Goal: Check status: Check status

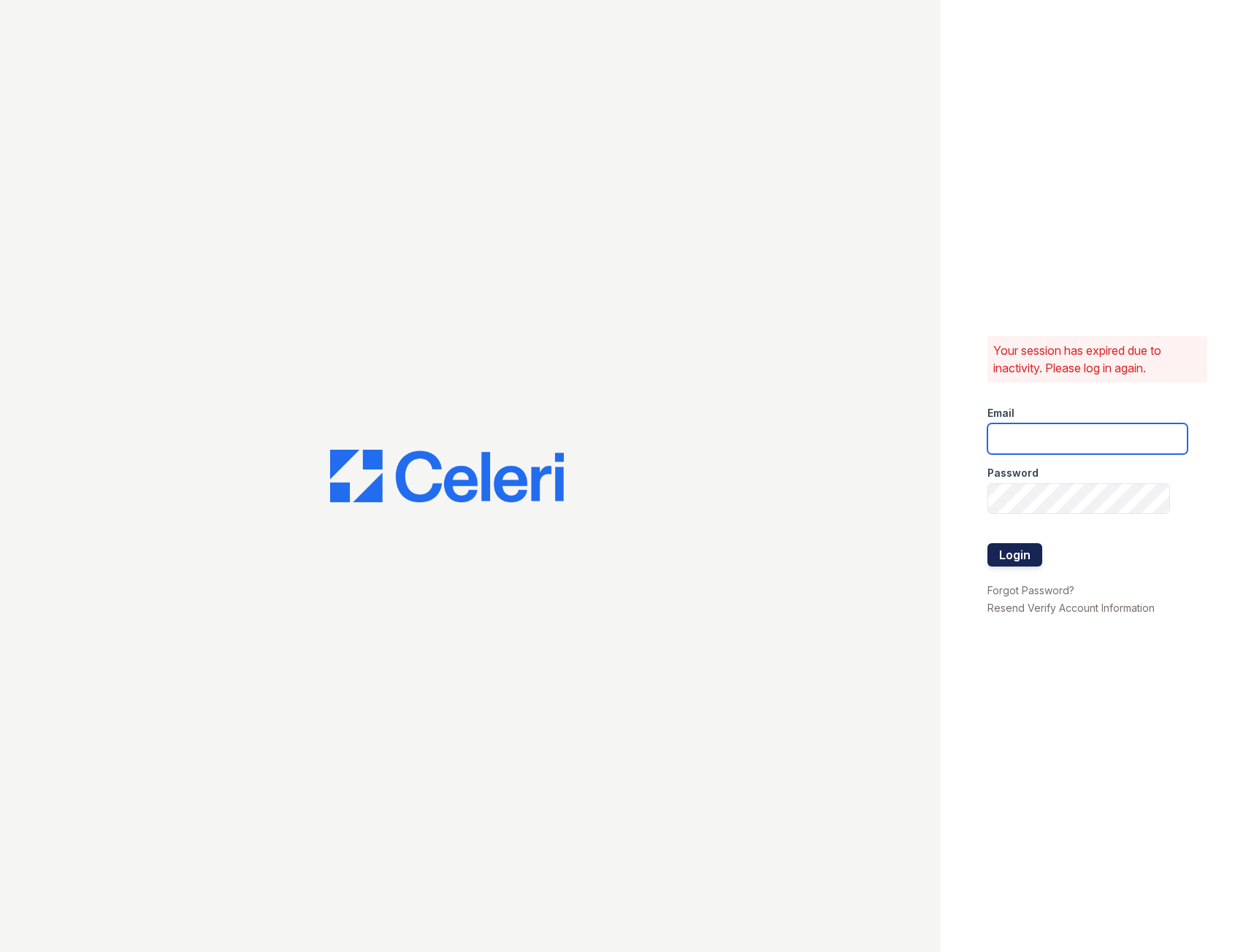
type input "fairwaysmgr@greystar.com"
click at [1018, 557] on button "Login" at bounding box center [1015, 555] width 55 height 24
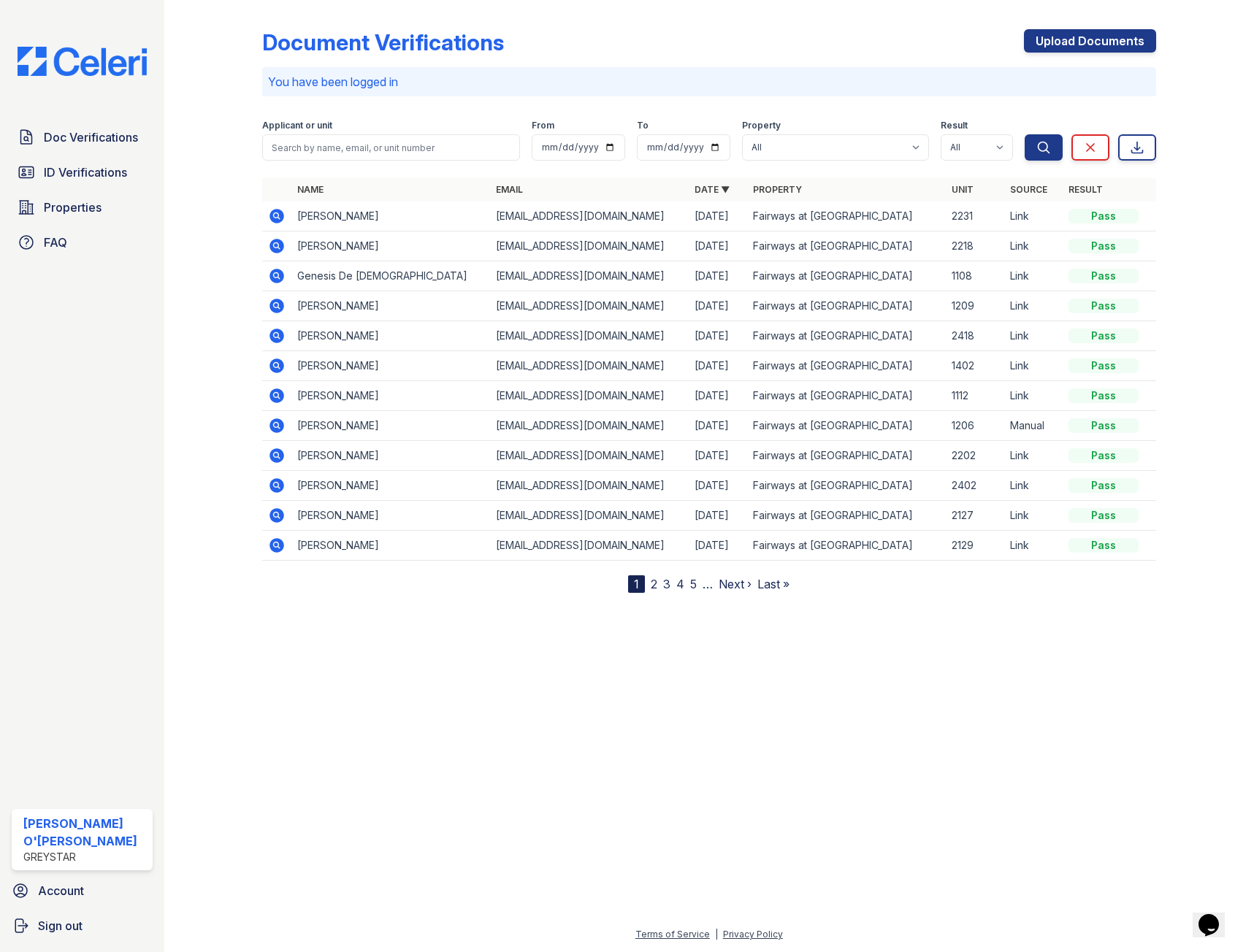
click at [122, 144] on span "Doc Verifications" at bounding box center [91, 137] width 94 height 18
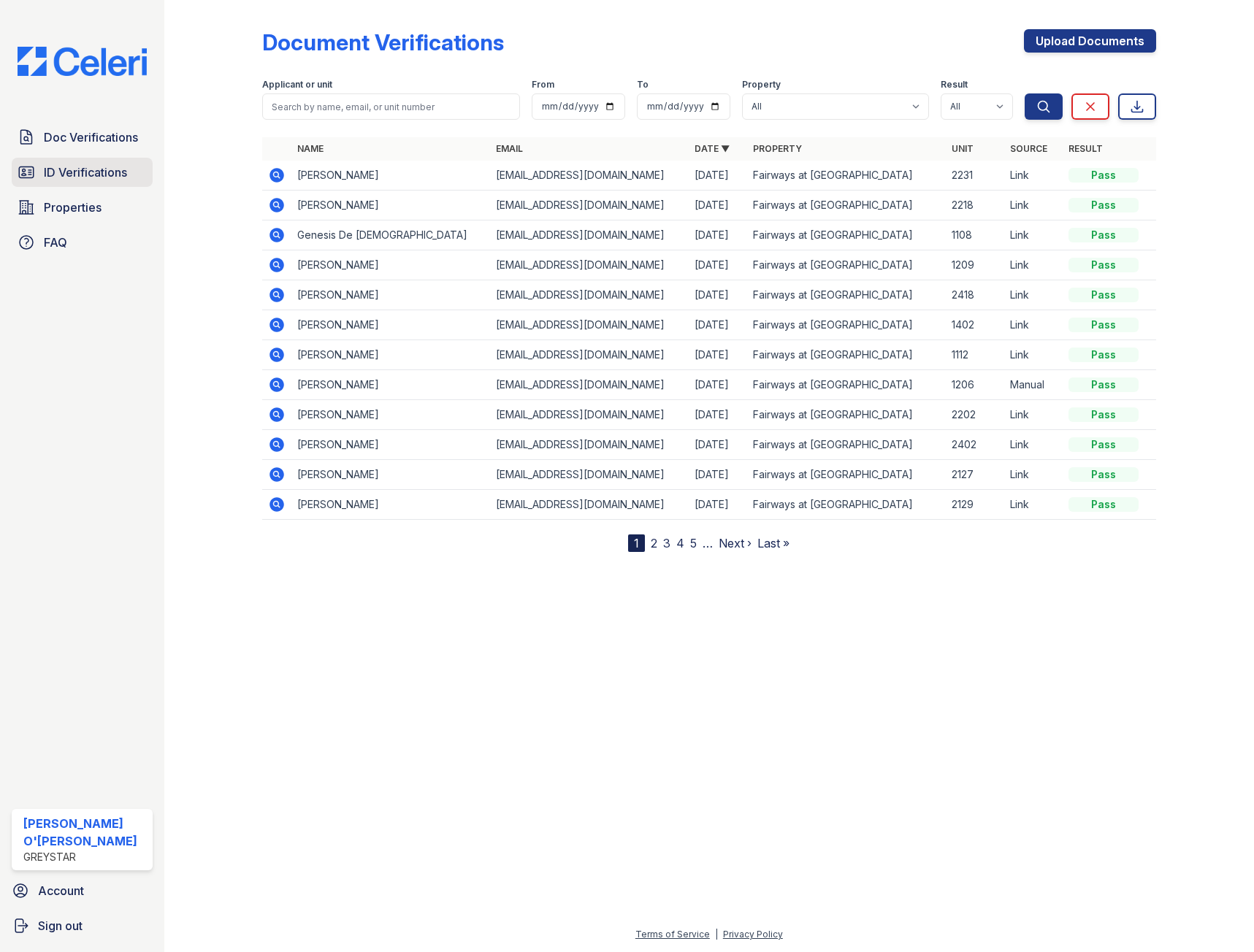
click at [102, 179] on span "ID Verifications" at bounding box center [85, 172] width 83 height 18
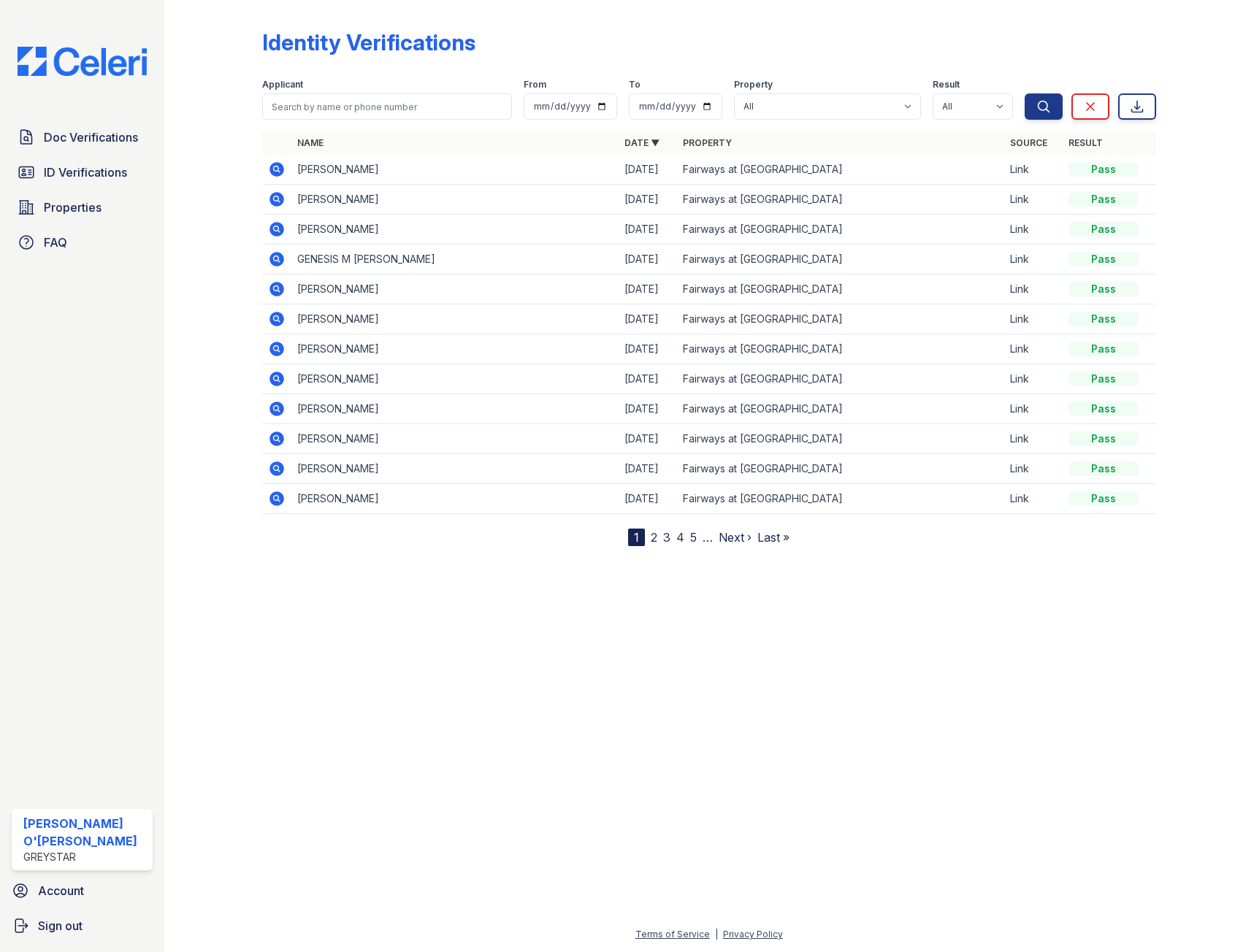
click at [282, 376] on icon at bounding box center [276, 378] width 14 height 14
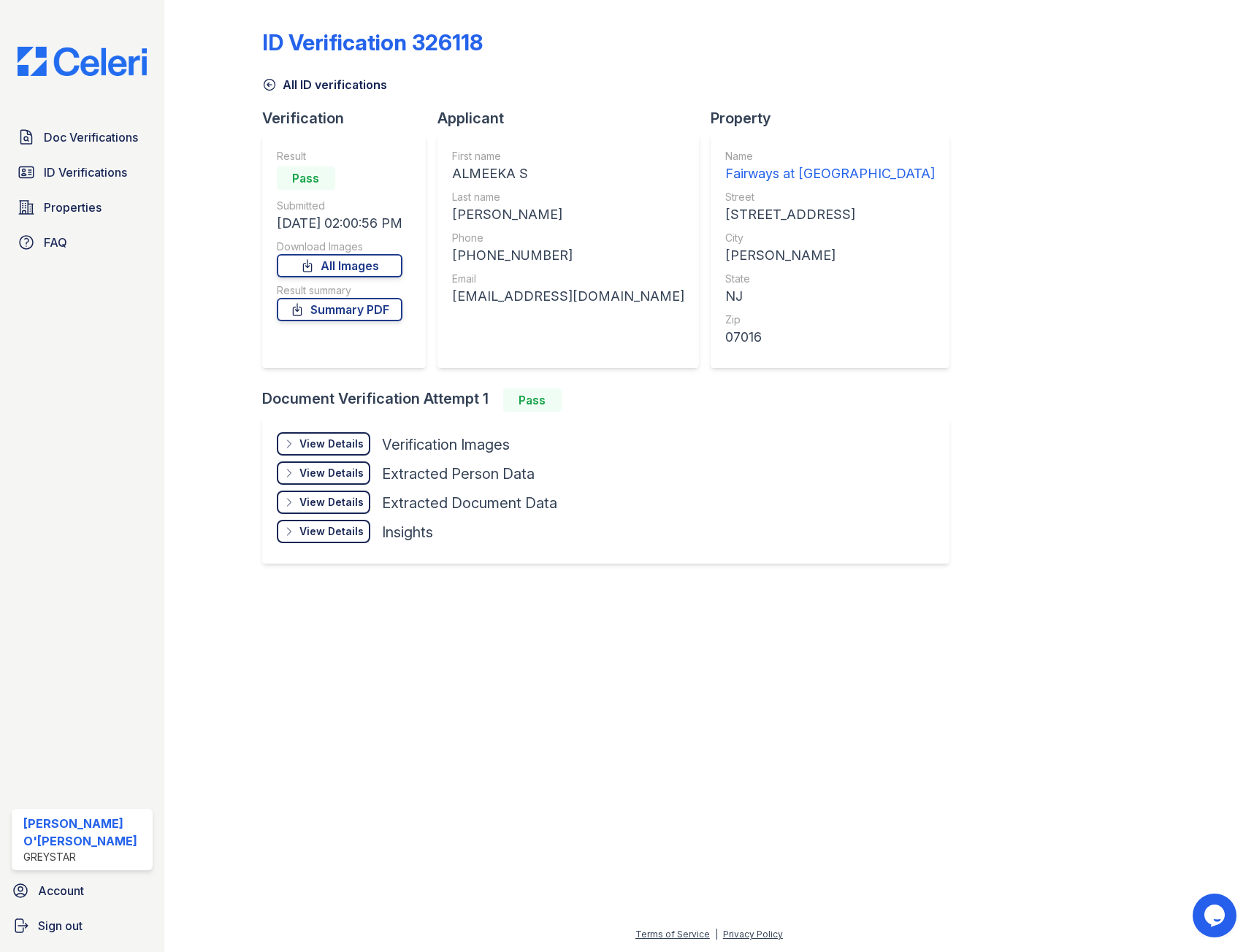
click at [268, 86] on icon at bounding box center [269, 85] width 11 height 11
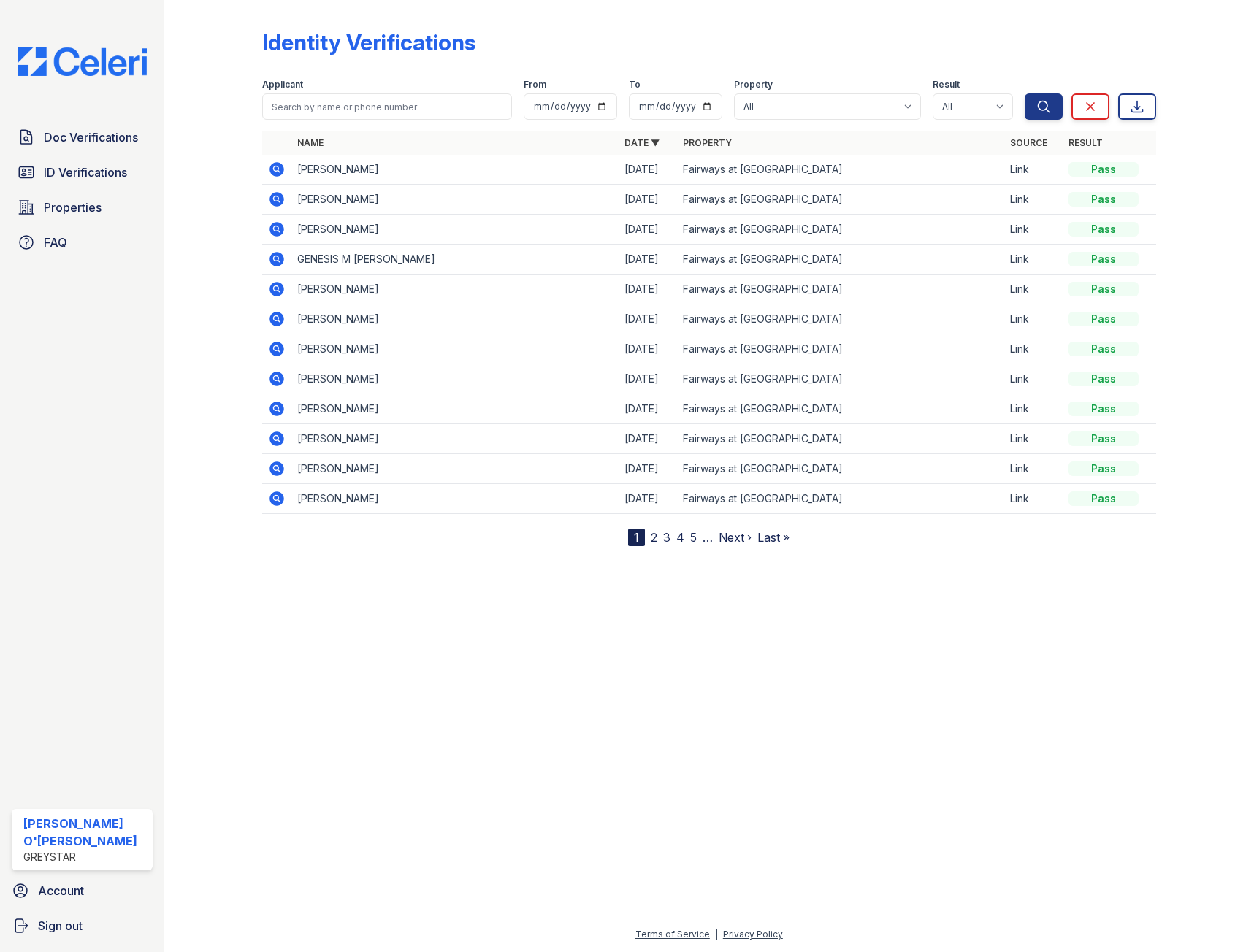
click at [278, 381] on icon at bounding box center [276, 378] width 18 height 18
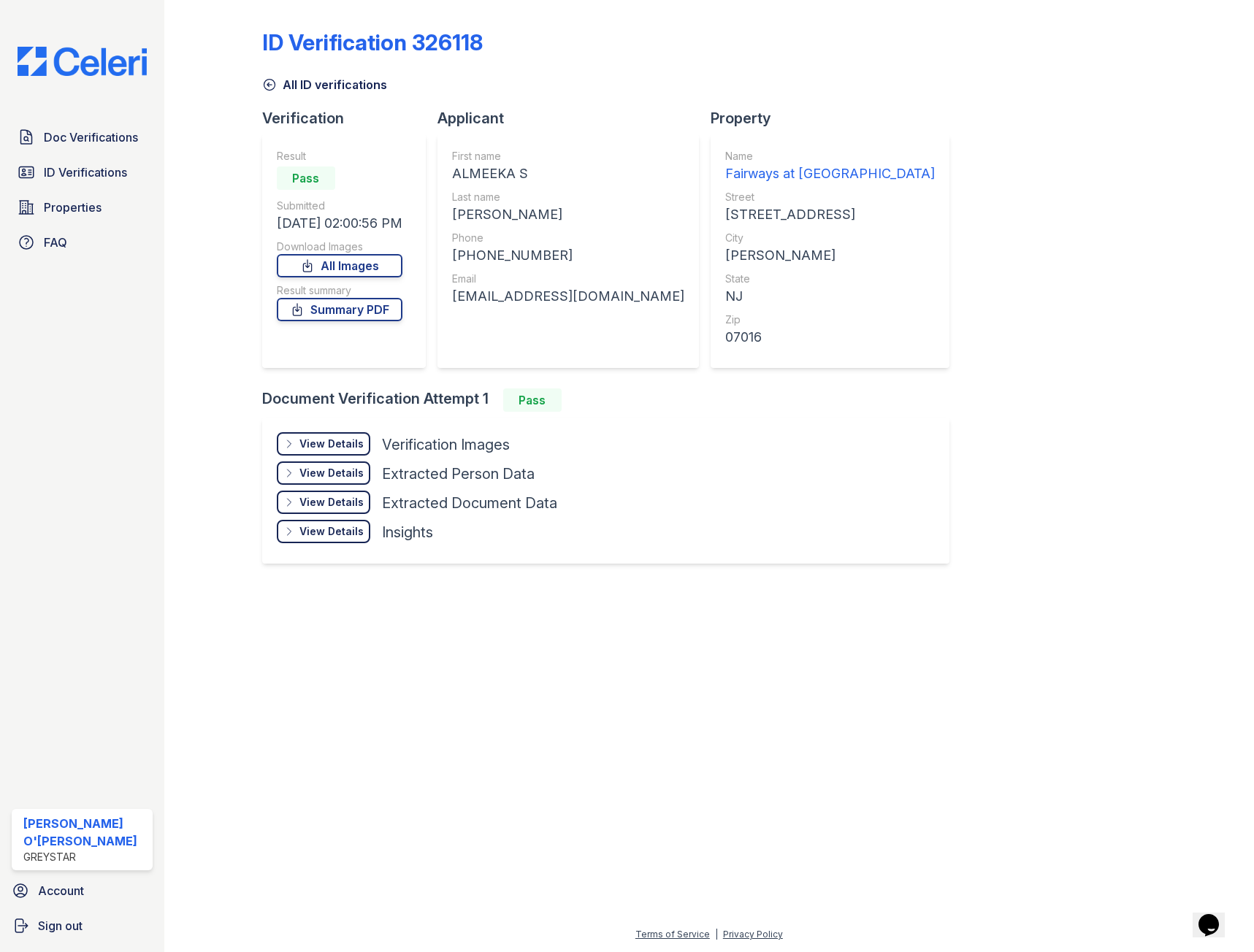
click at [329, 443] on div "View Details" at bounding box center [331, 443] width 64 height 14
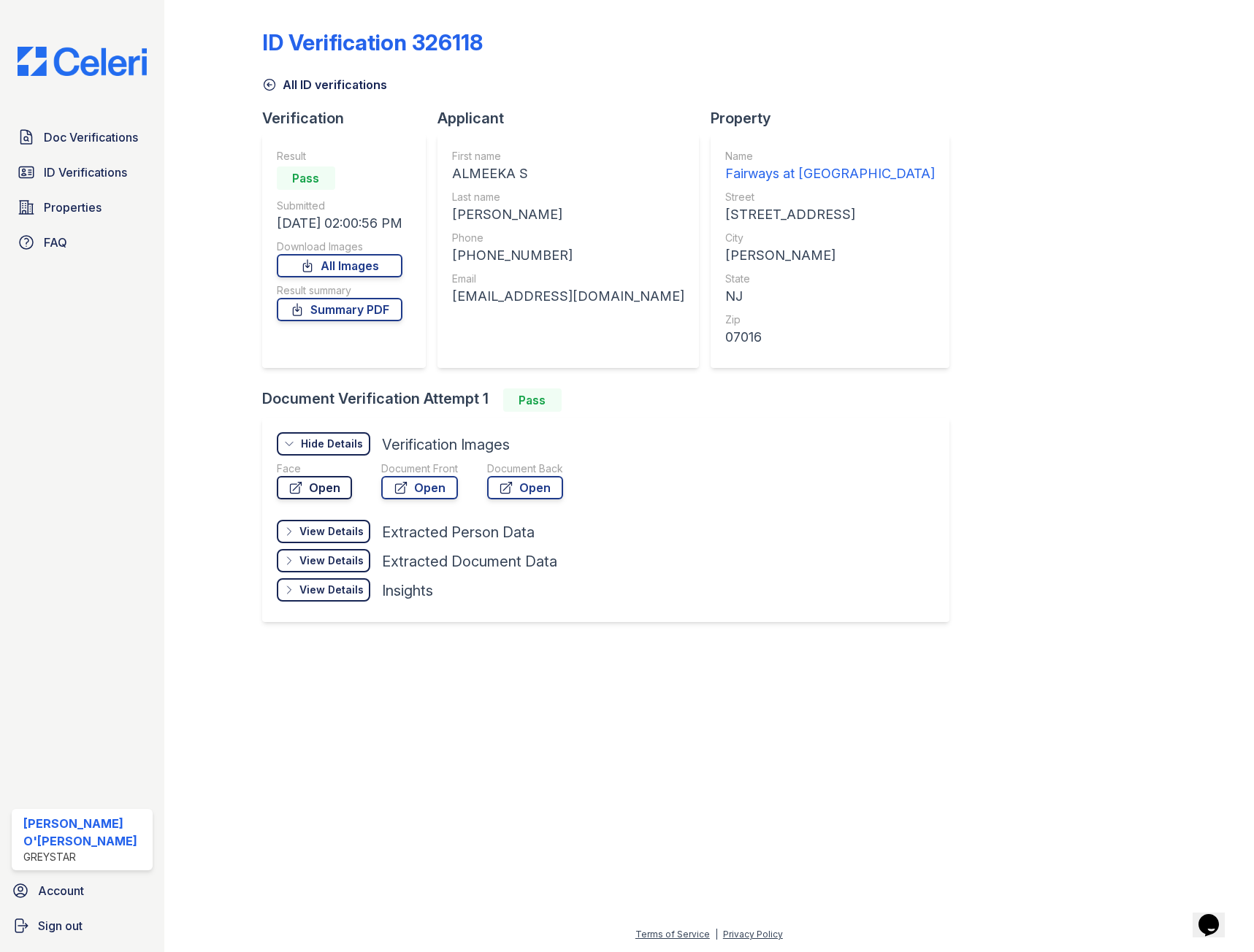
click at [318, 485] on link "Open" at bounding box center [314, 488] width 75 height 24
click at [273, 83] on icon at bounding box center [269, 84] width 14 height 14
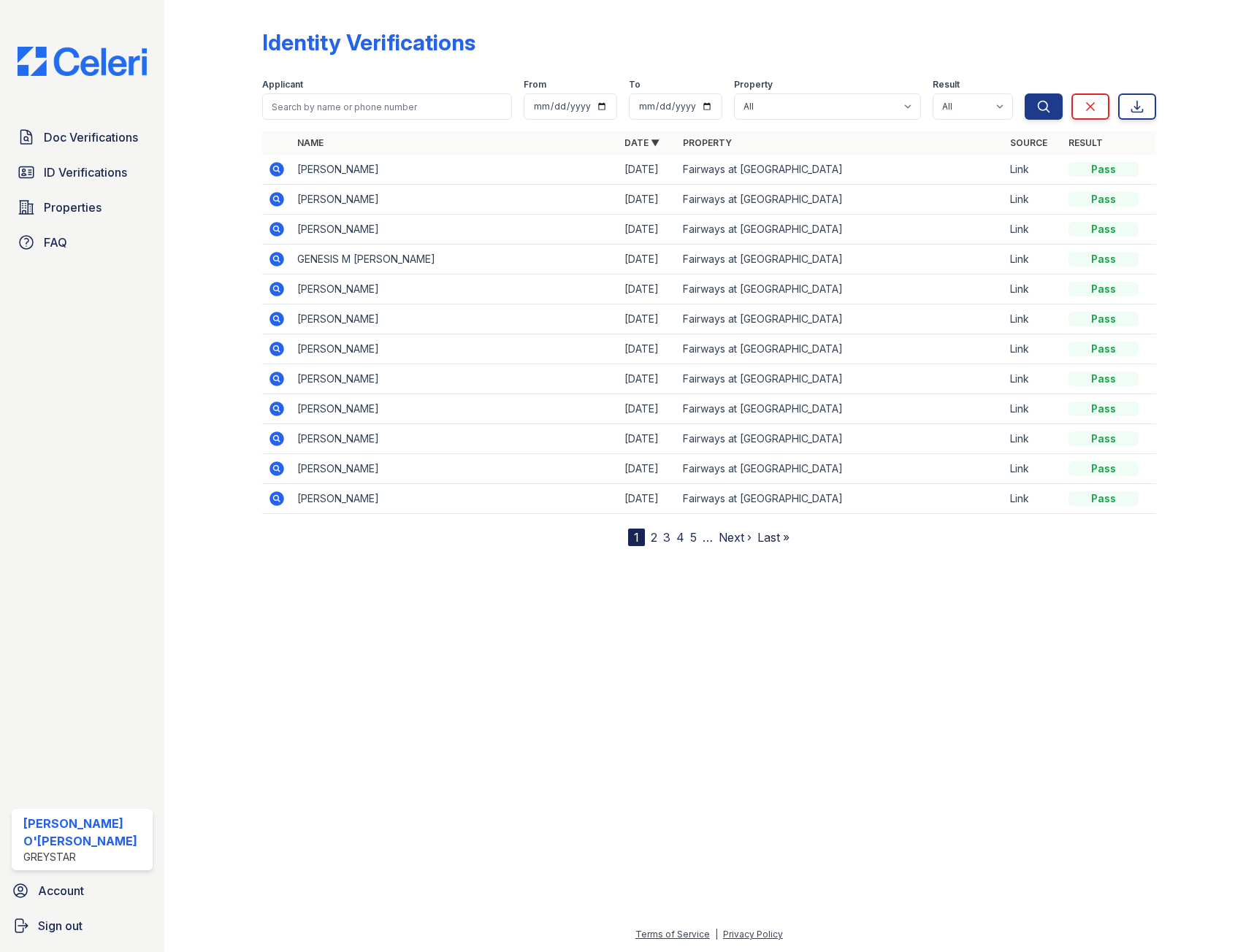
click at [279, 438] on icon at bounding box center [276, 438] width 14 height 14
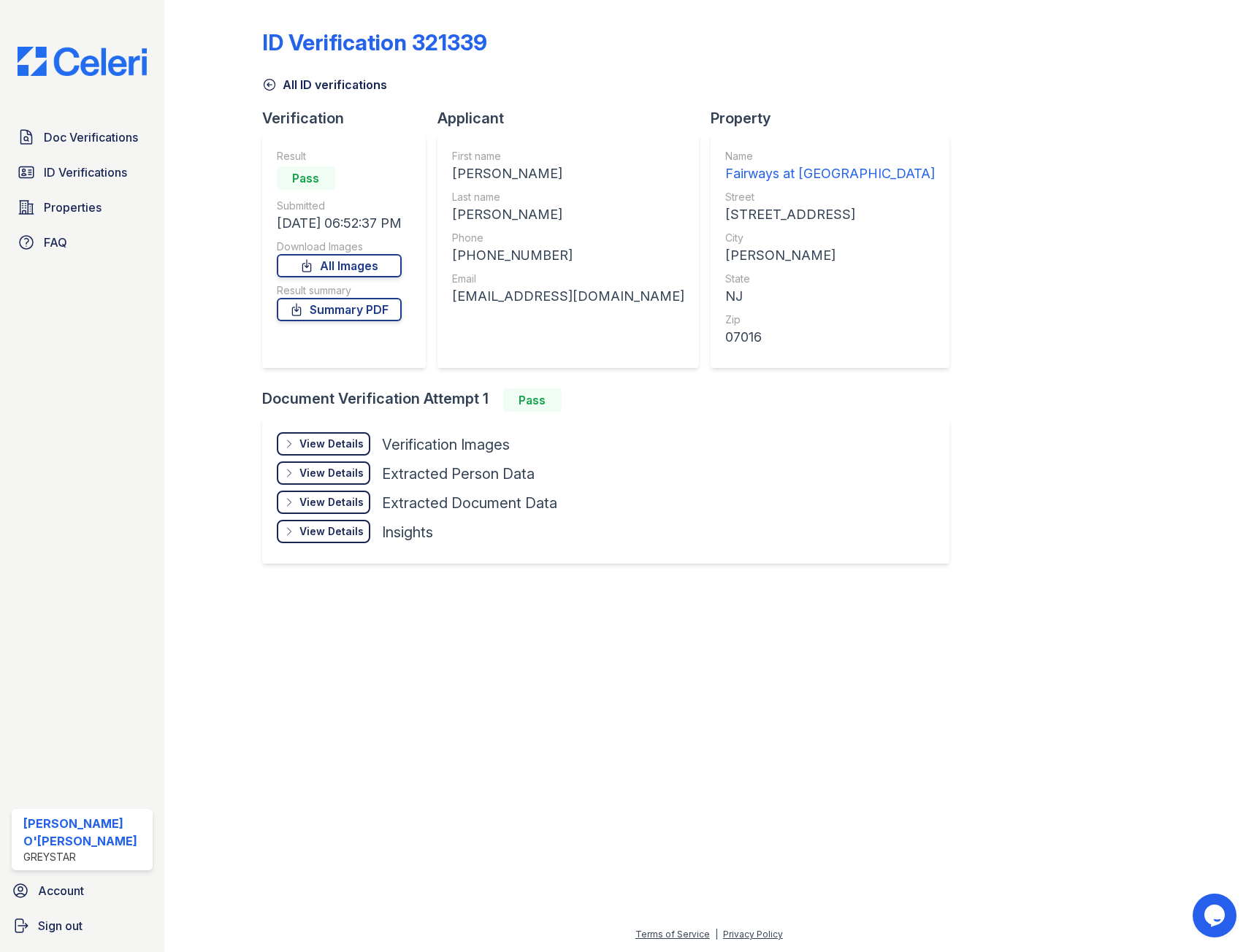
click at [330, 438] on div "View Details" at bounding box center [331, 443] width 64 height 14
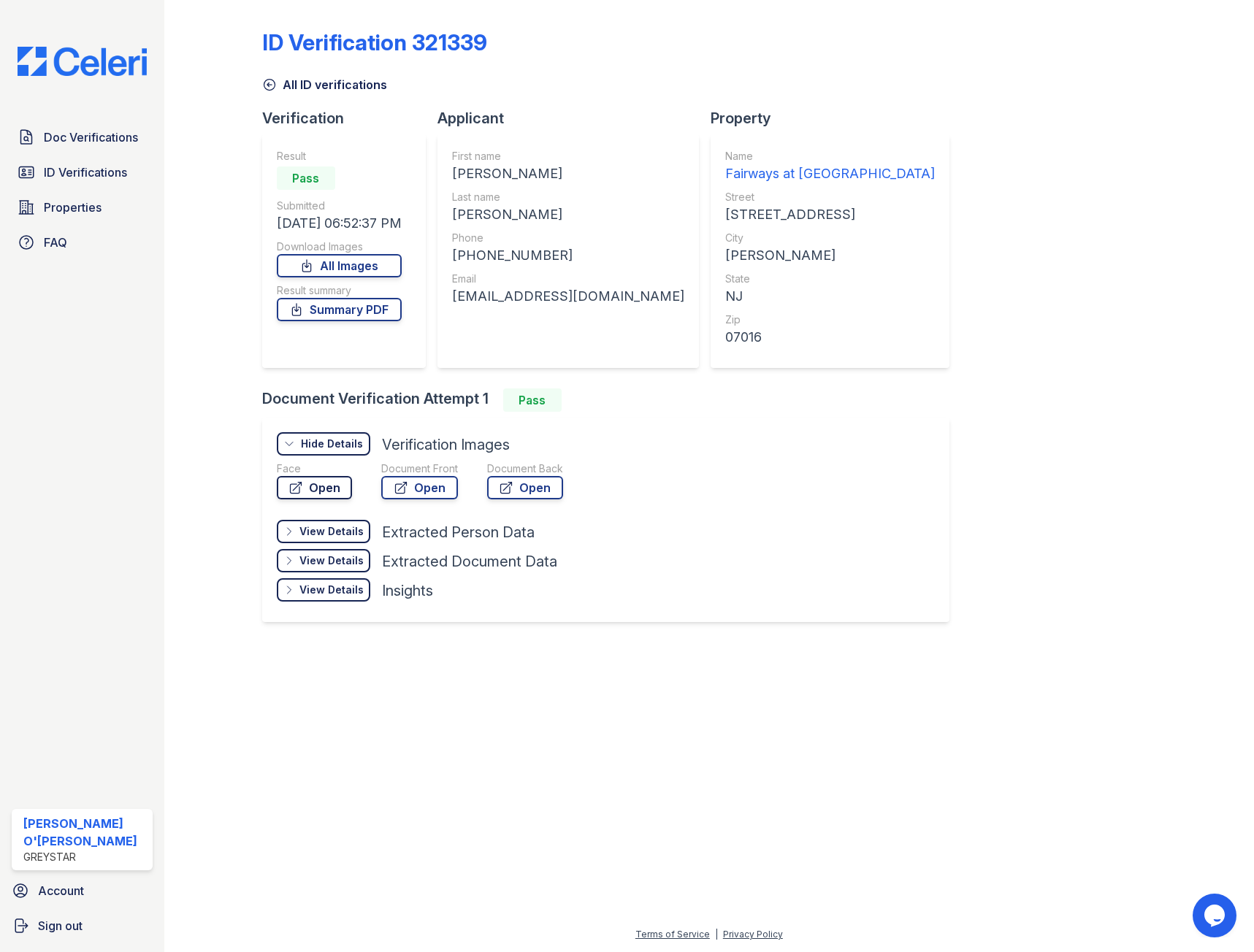
click at [326, 490] on link "Open" at bounding box center [314, 488] width 75 height 24
click at [267, 83] on icon at bounding box center [269, 84] width 14 height 14
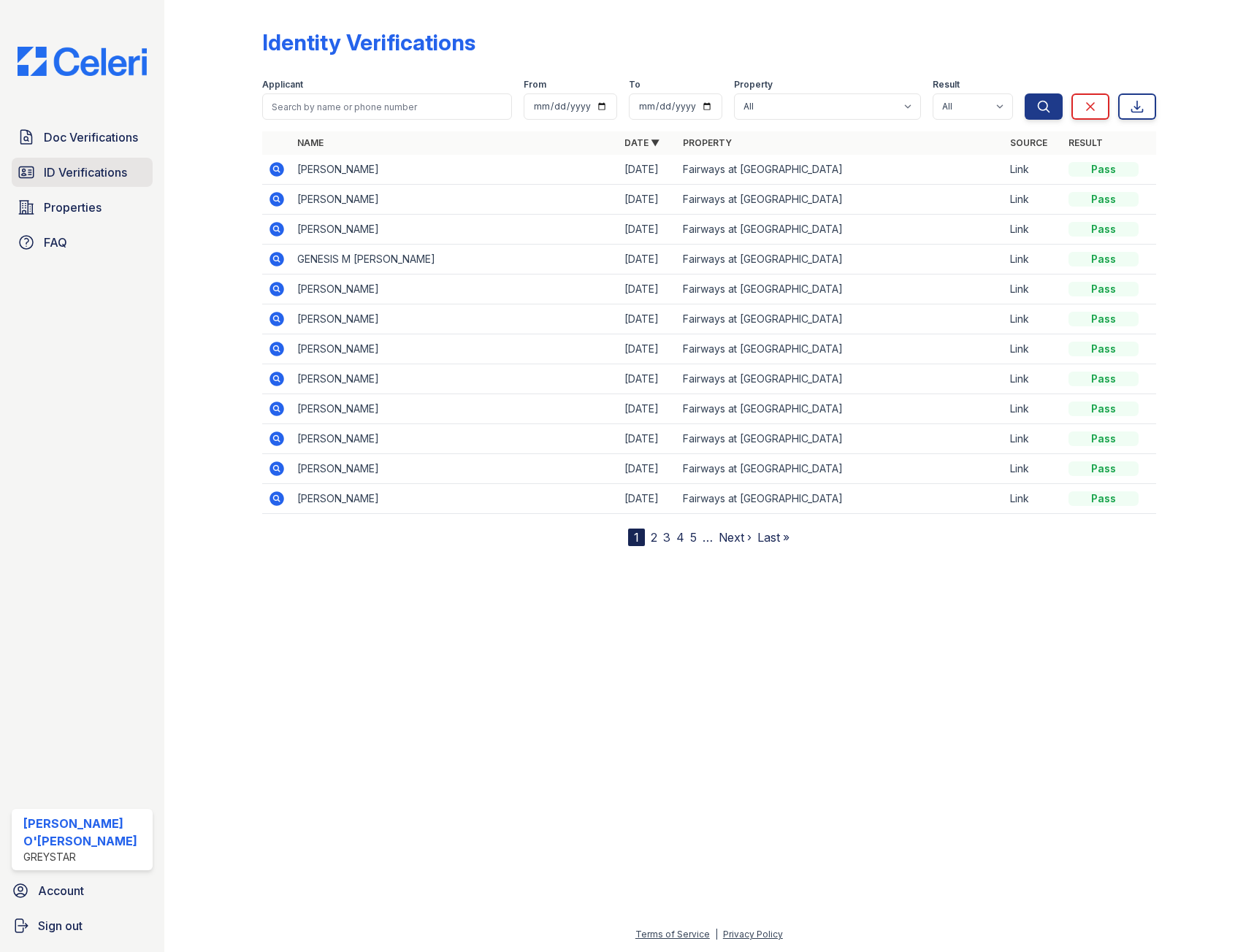
click at [114, 179] on span "ID Verifications" at bounding box center [85, 172] width 83 height 18
click at [98, 132] on span "Doc Verifications" at bounding box center [91, 137] width 94 height 18
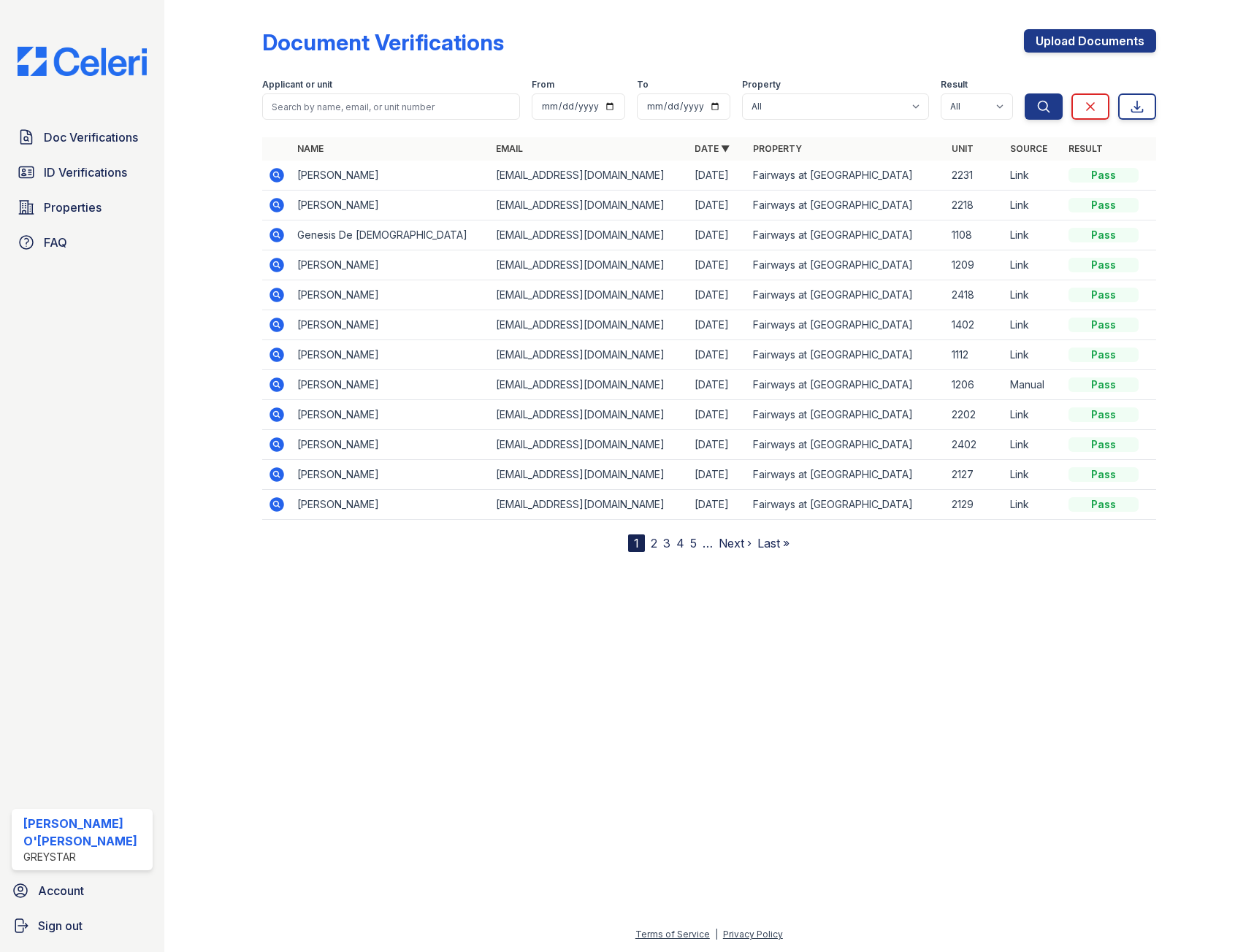
click at [273, 325] on icon at bounding box center [276, 325] width 14 height 14
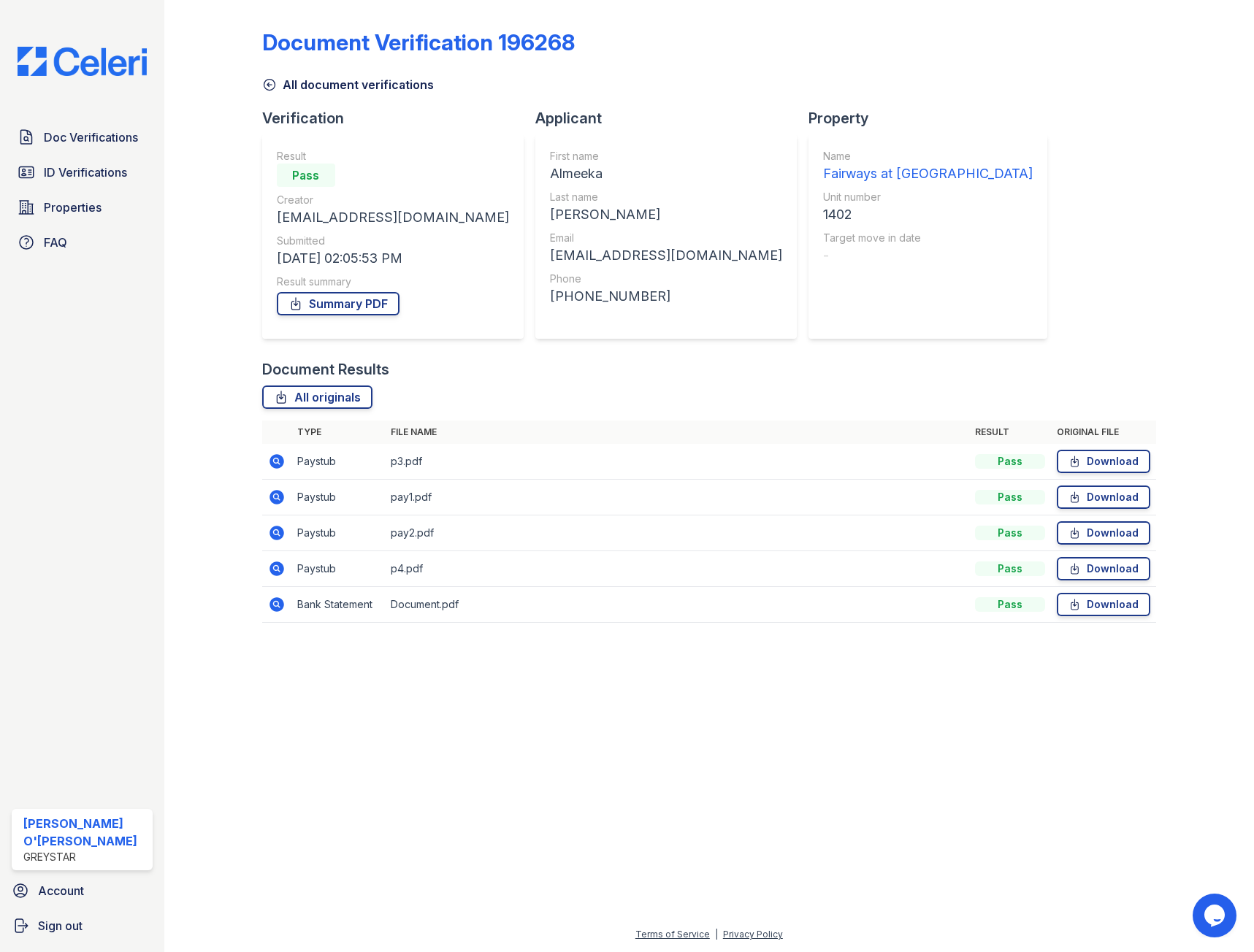
click at [264, 83] on icon at bounding box center [269, 85] width 11 height 11
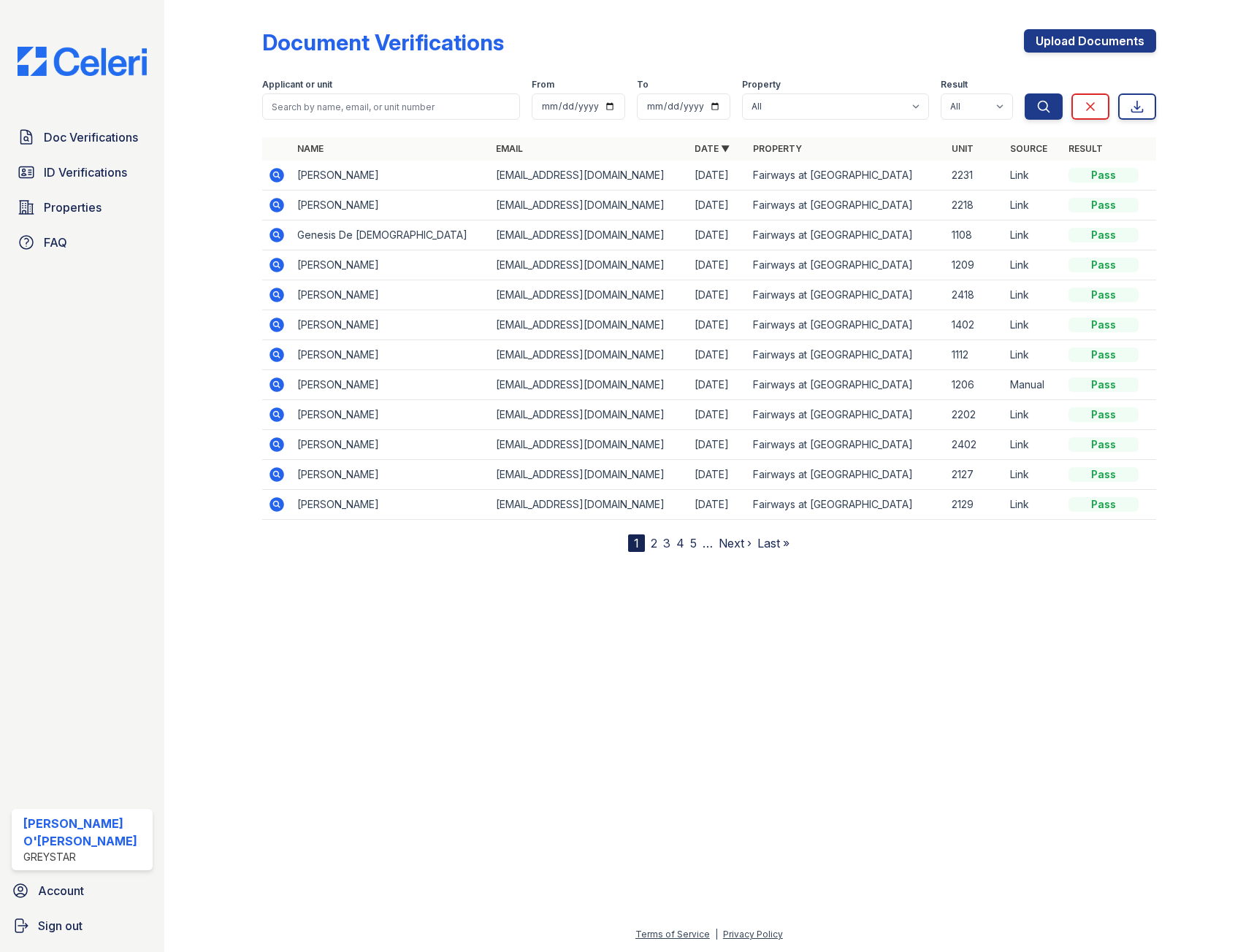
click at [280, 442] on icon at bounding box center [276, 444] width 14 height 14
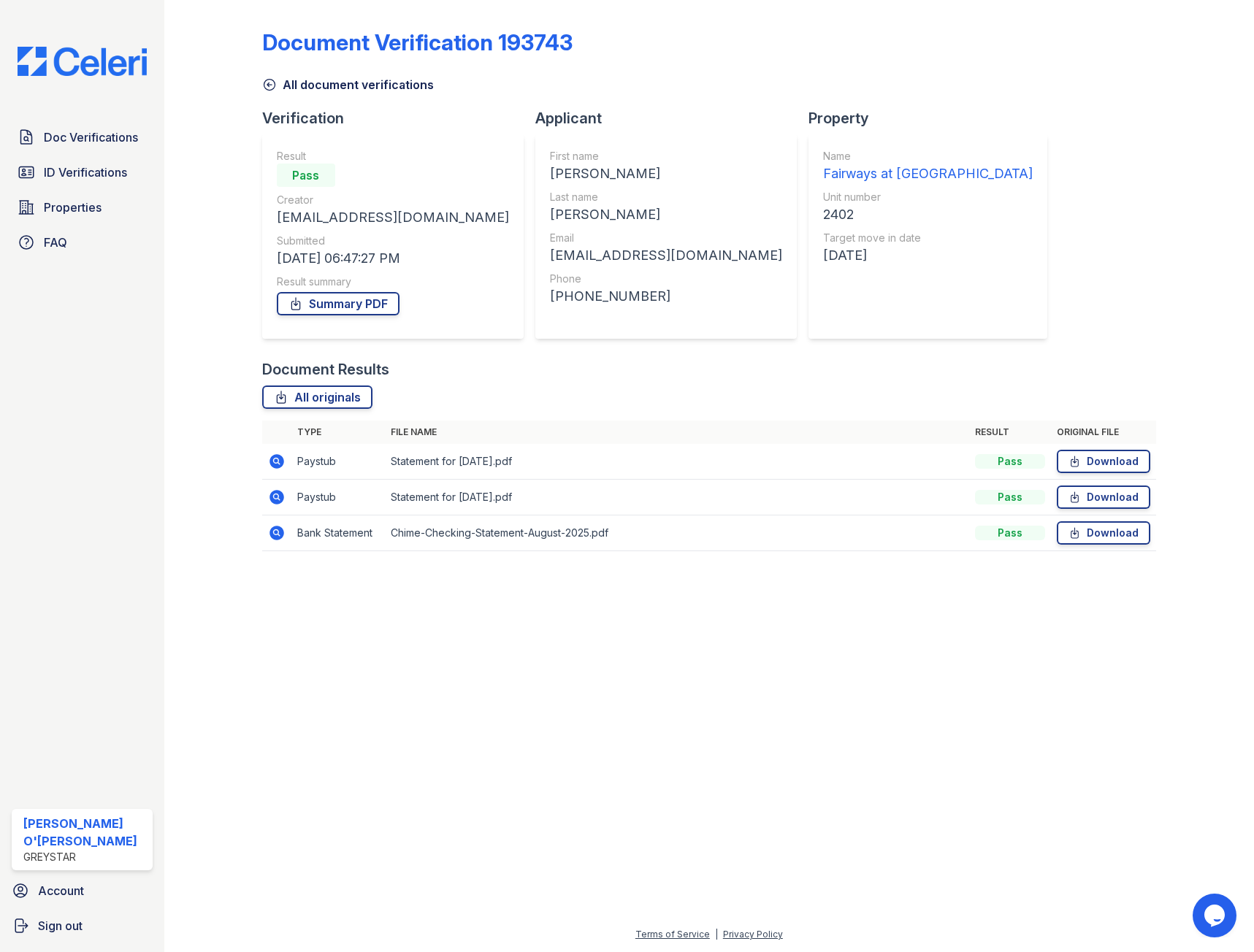
drag, startPoint x: 270, startPoint y: 86, endPoint x: 279, endPoint y: 86, distance: 9.0
click at [270, 86] on icon at bounding box center [269, 84] width 14 height 14
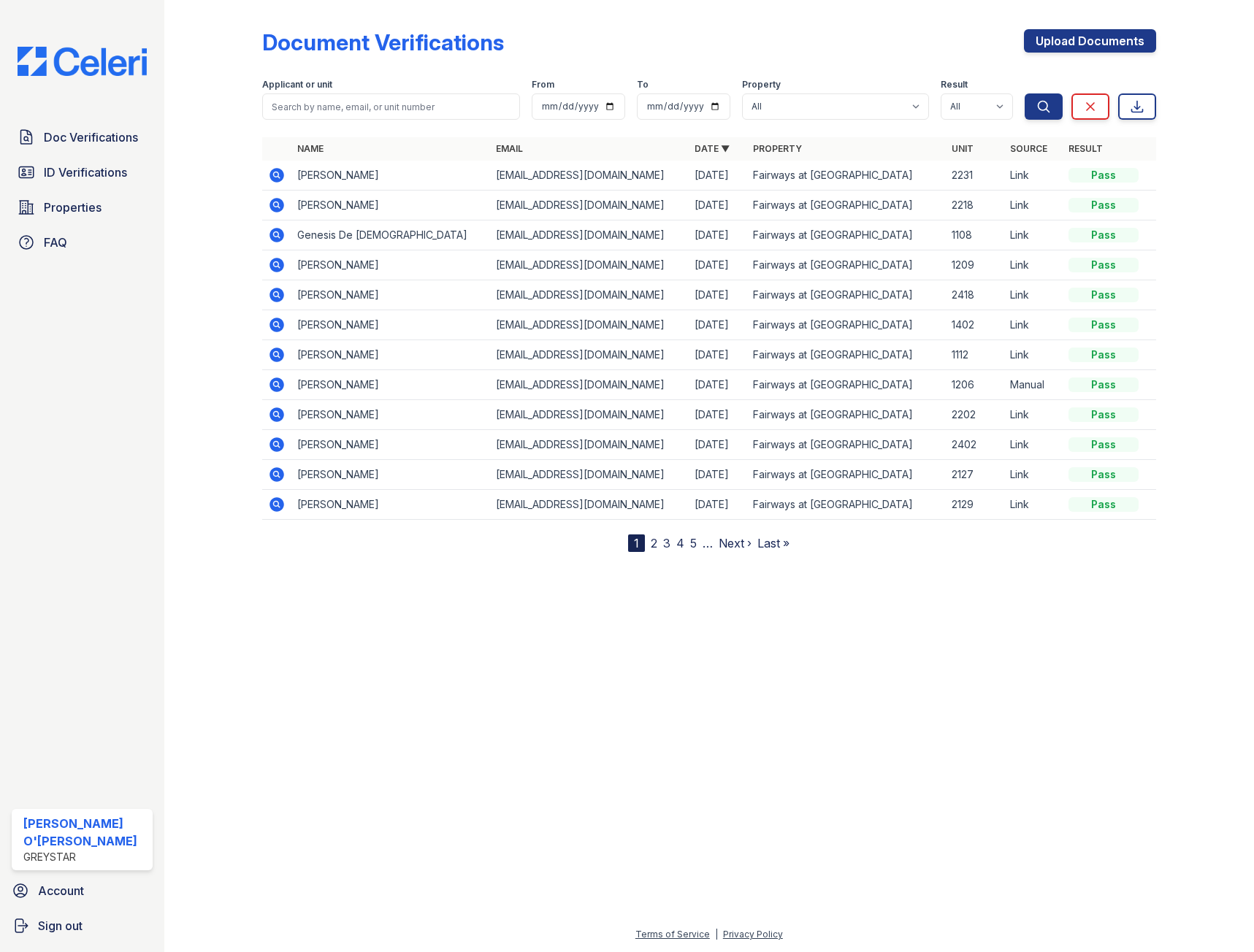
click at [276, 175] on icon at bounding box center [276, 175] width 4 height 4
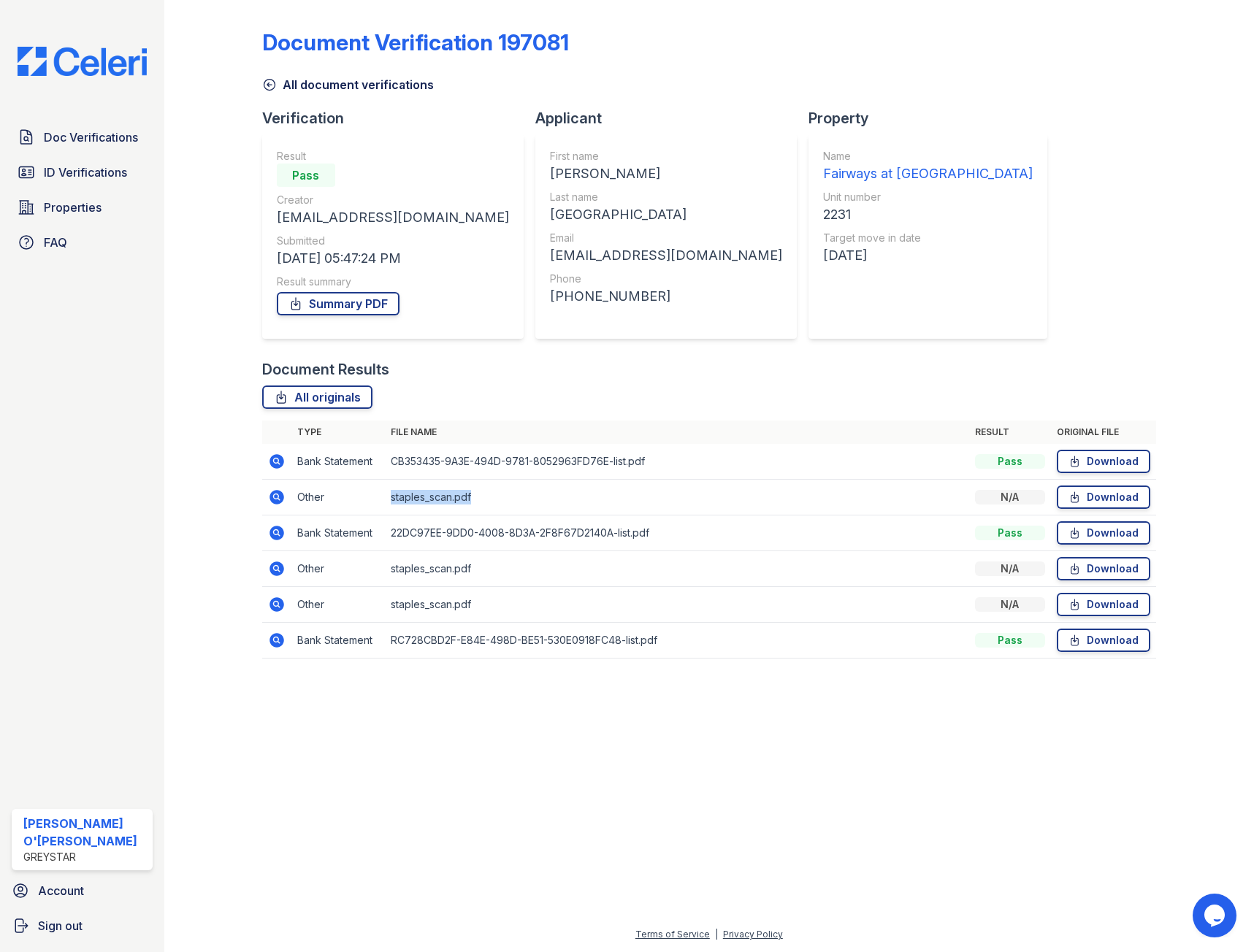
drag, startPoint x: 424, startPoint y: 502, endPoint x: 527, endPoint y: 499, distance: 103.0
click at [488, 503] on td "staples_scan.pdf" at bounding box center [677, 498] width 584 height 36
click at [527, 498] on td "staples_scan.pdf" at bounding box center [677, 498] width 584 height 36
click at [276, 495] on icon at bounding box center [276, 496] width 4 height 4
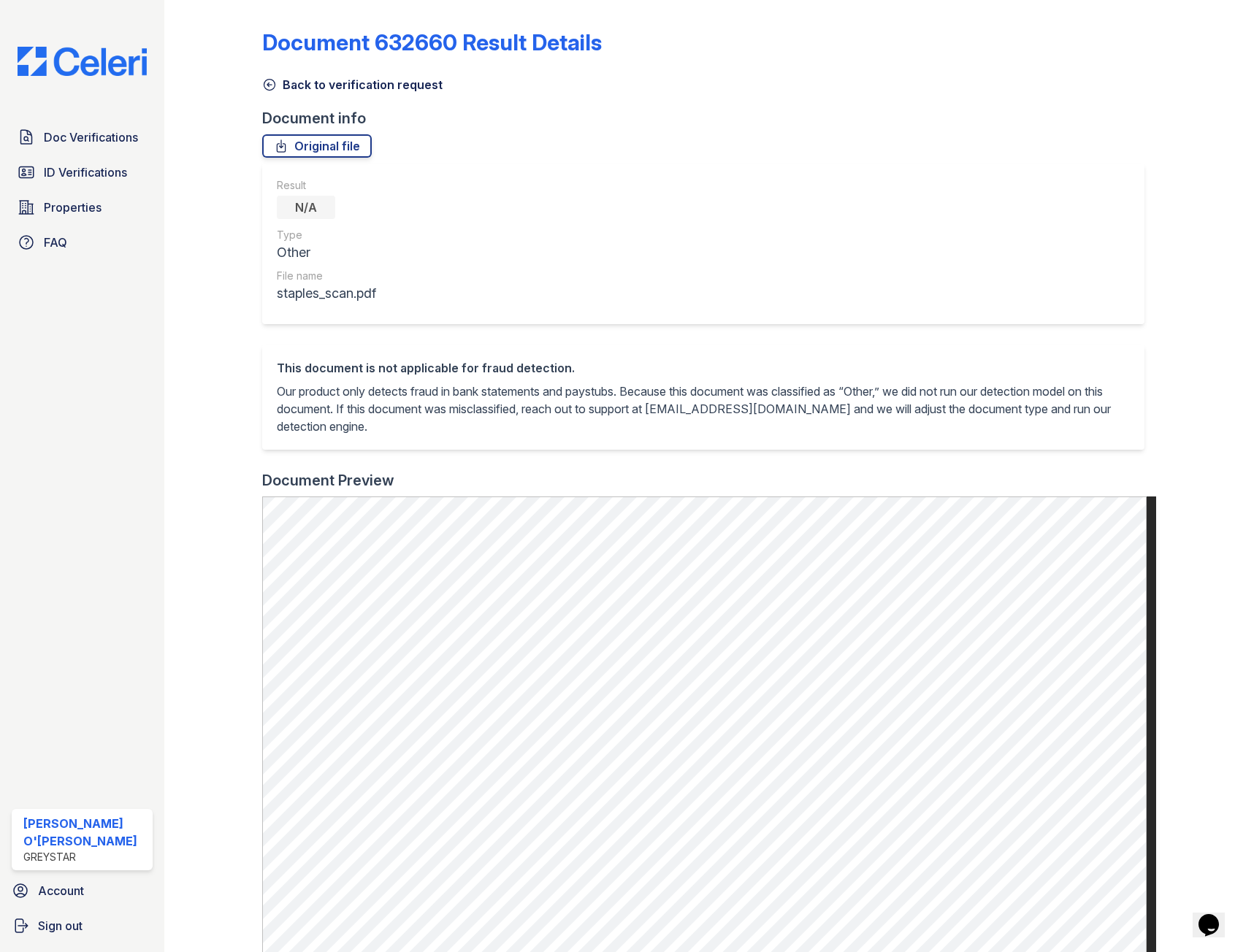
click at [268, 85] on icon at bounding box center [269, 85] width 11 height 11
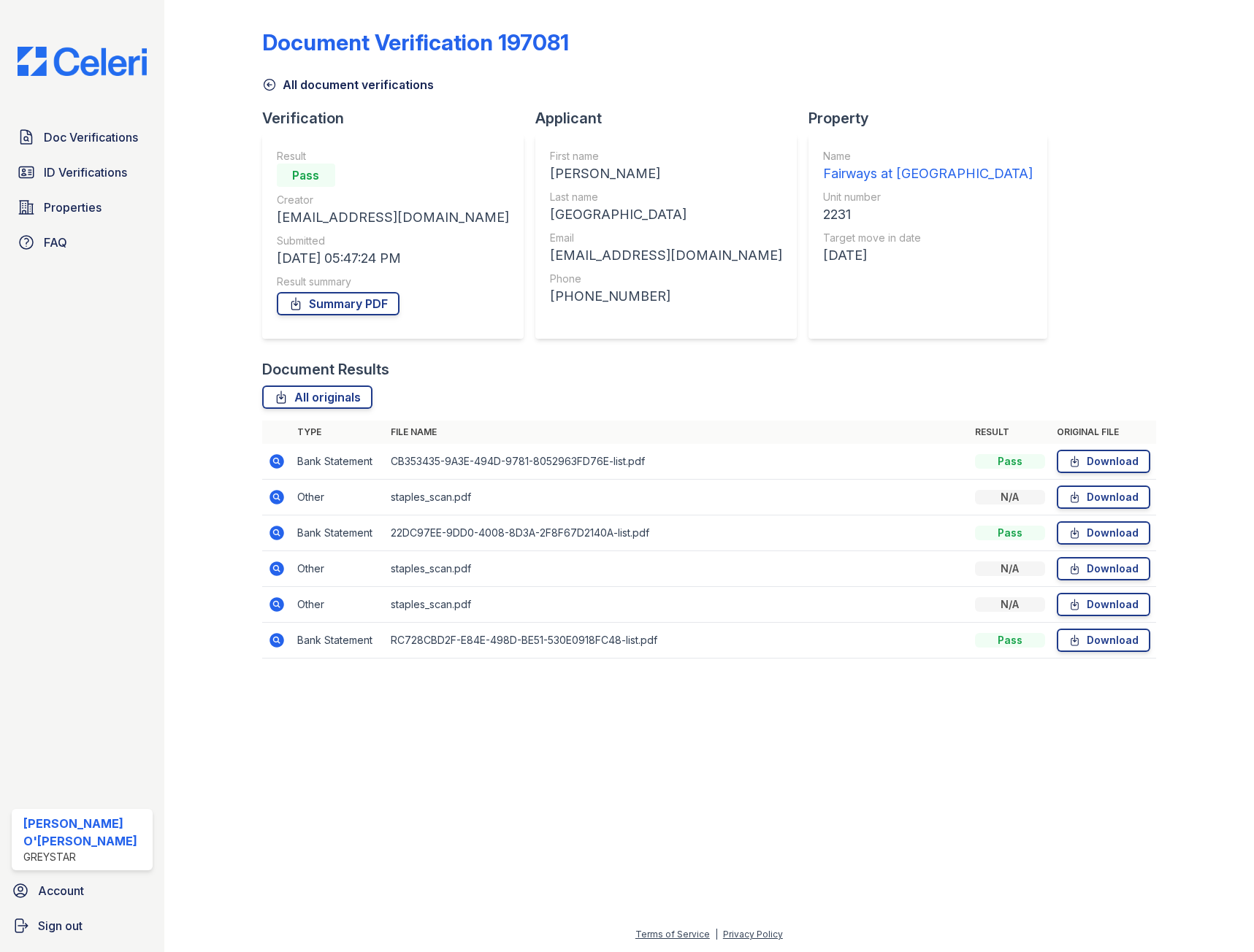
click at [269, 85] on icon at bounding box center [269, 85] width 11 height 11
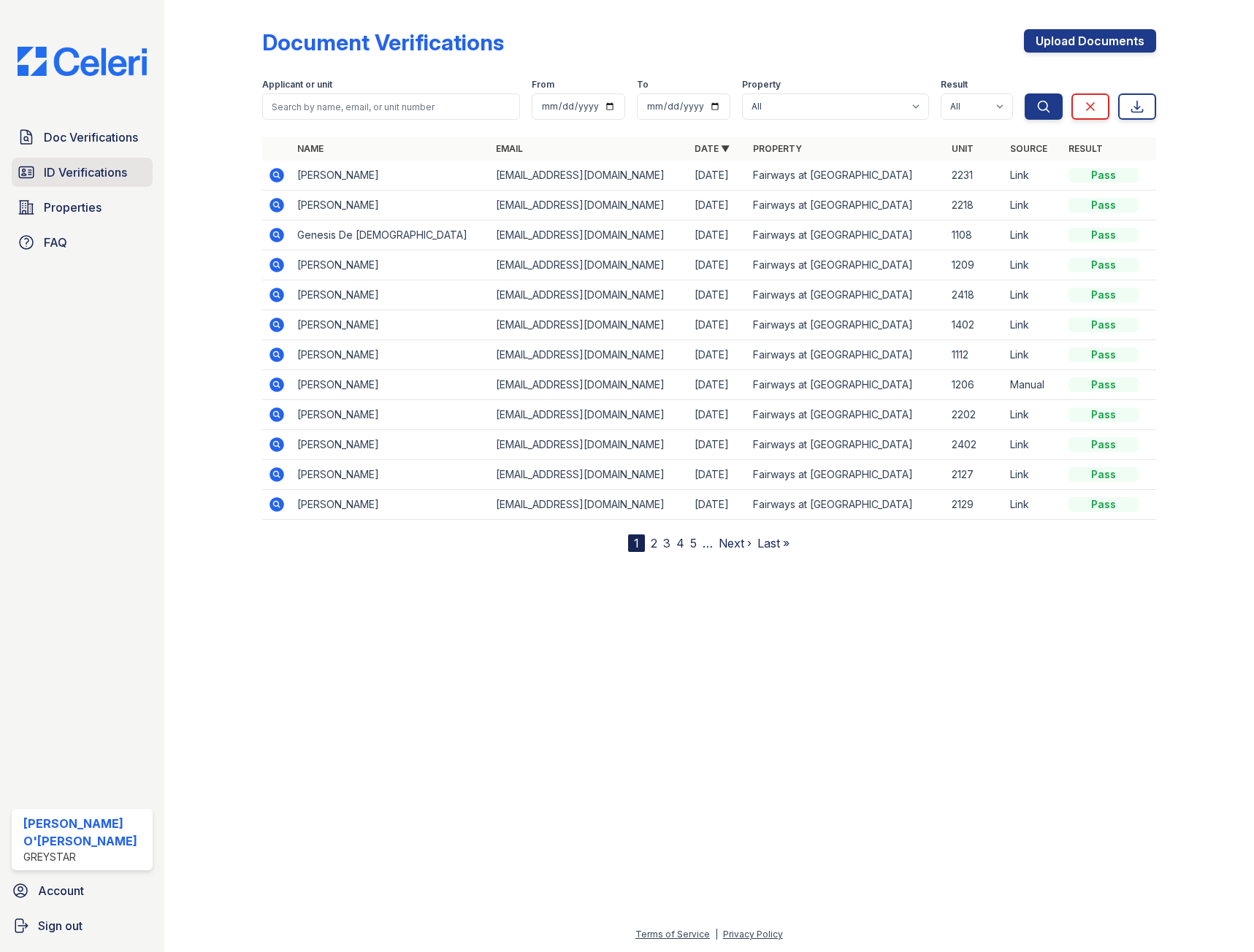
click at [100, 174] on span "ID Verifications" at bounding box center [85, 172] width 83 height 18
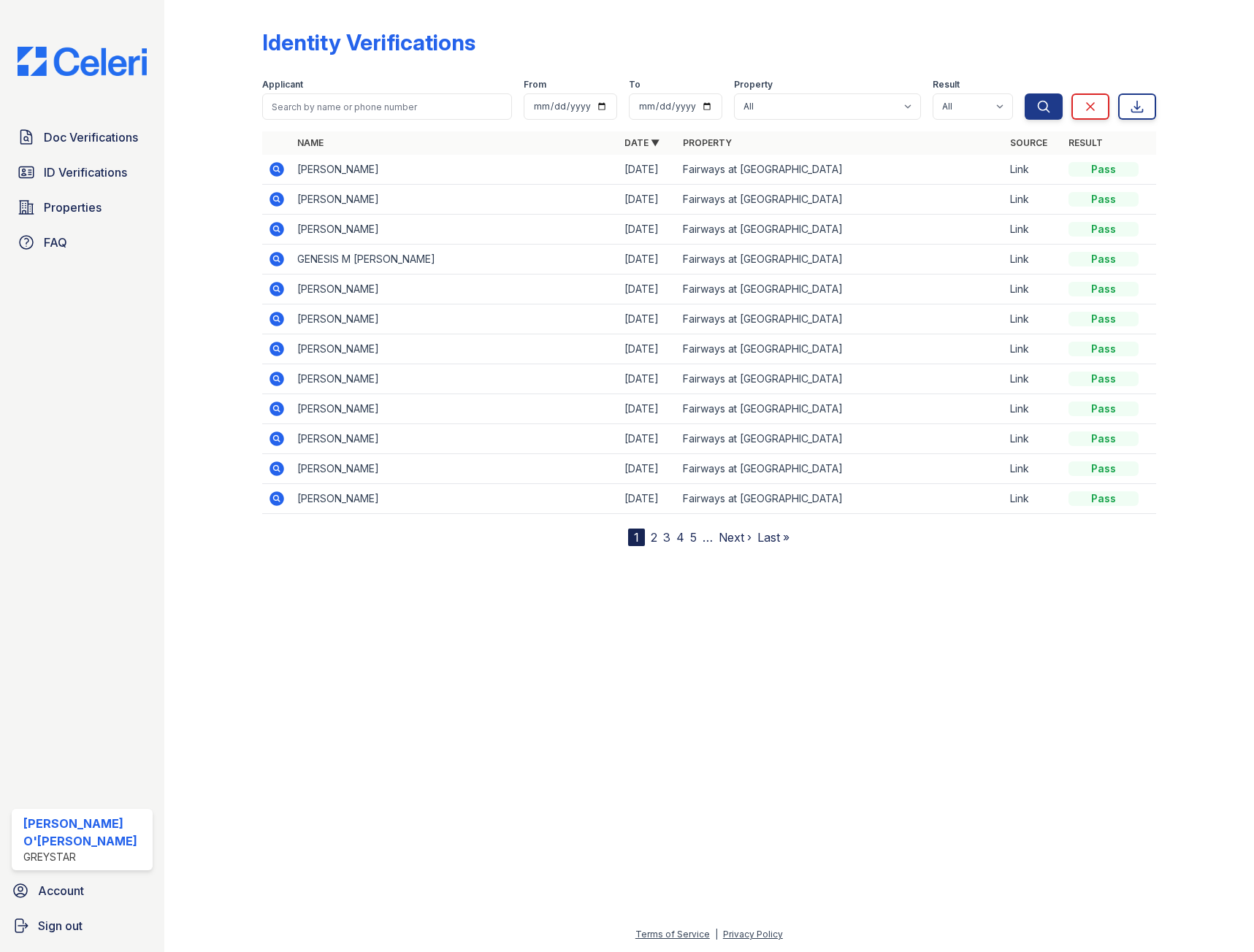
click at [276, 229] on icon at bounding box center [276, 228] width 4 height 4
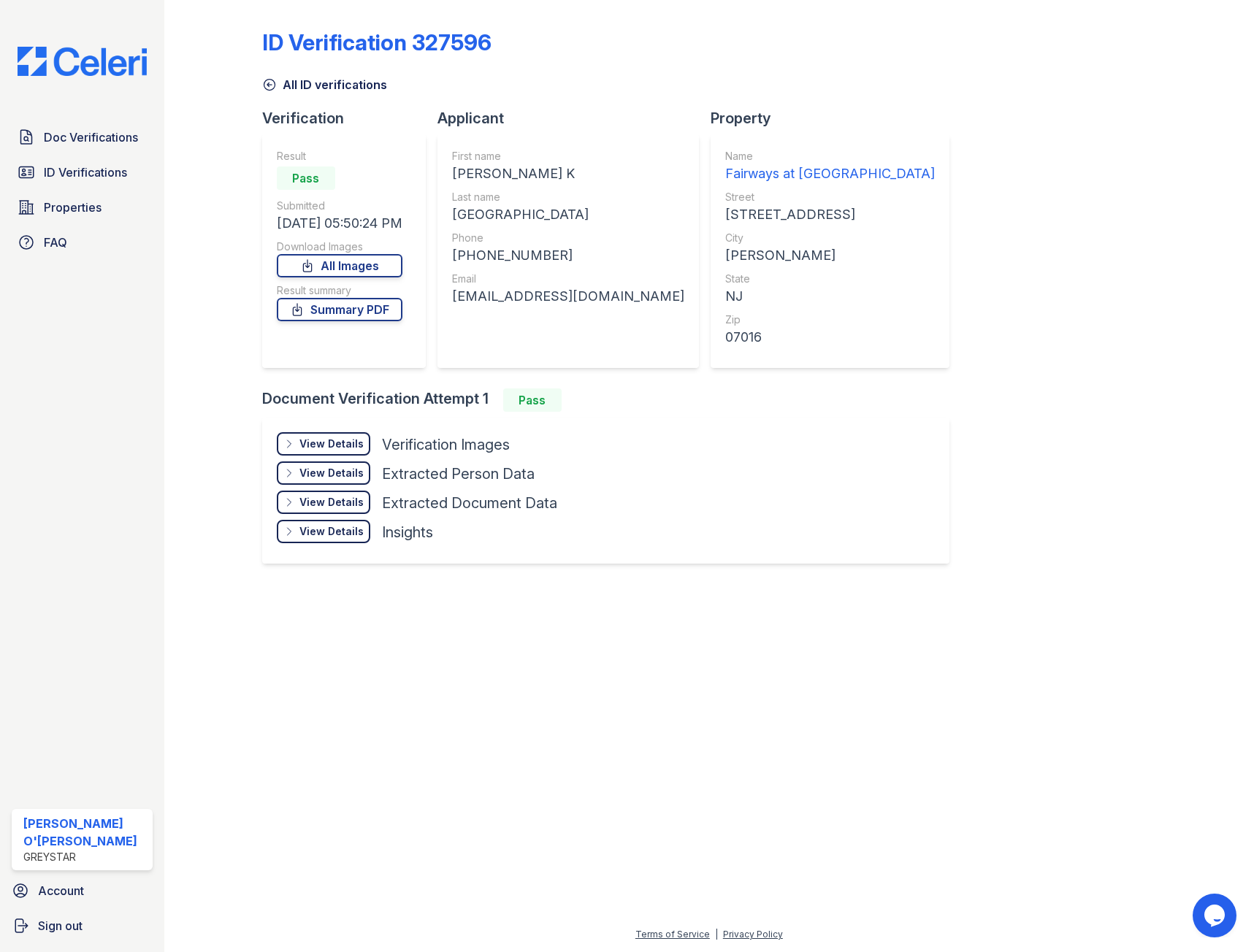
click at [337, 447] on div "View Details" at bounding box center [331, 443] width 64 height 14
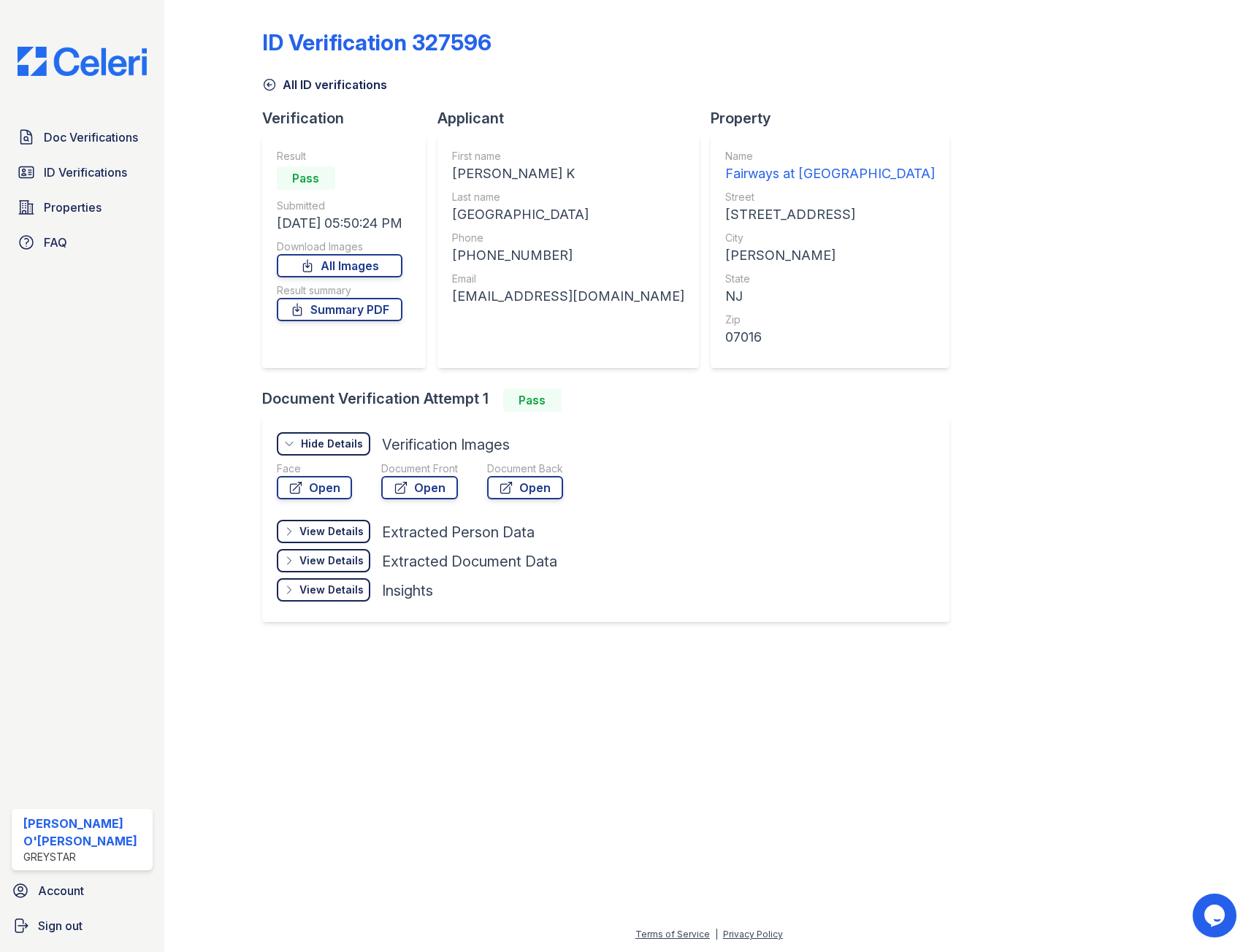
click at [332, 447] on div "Hide Details" at bounding box center [332, 443] width 62 height 14
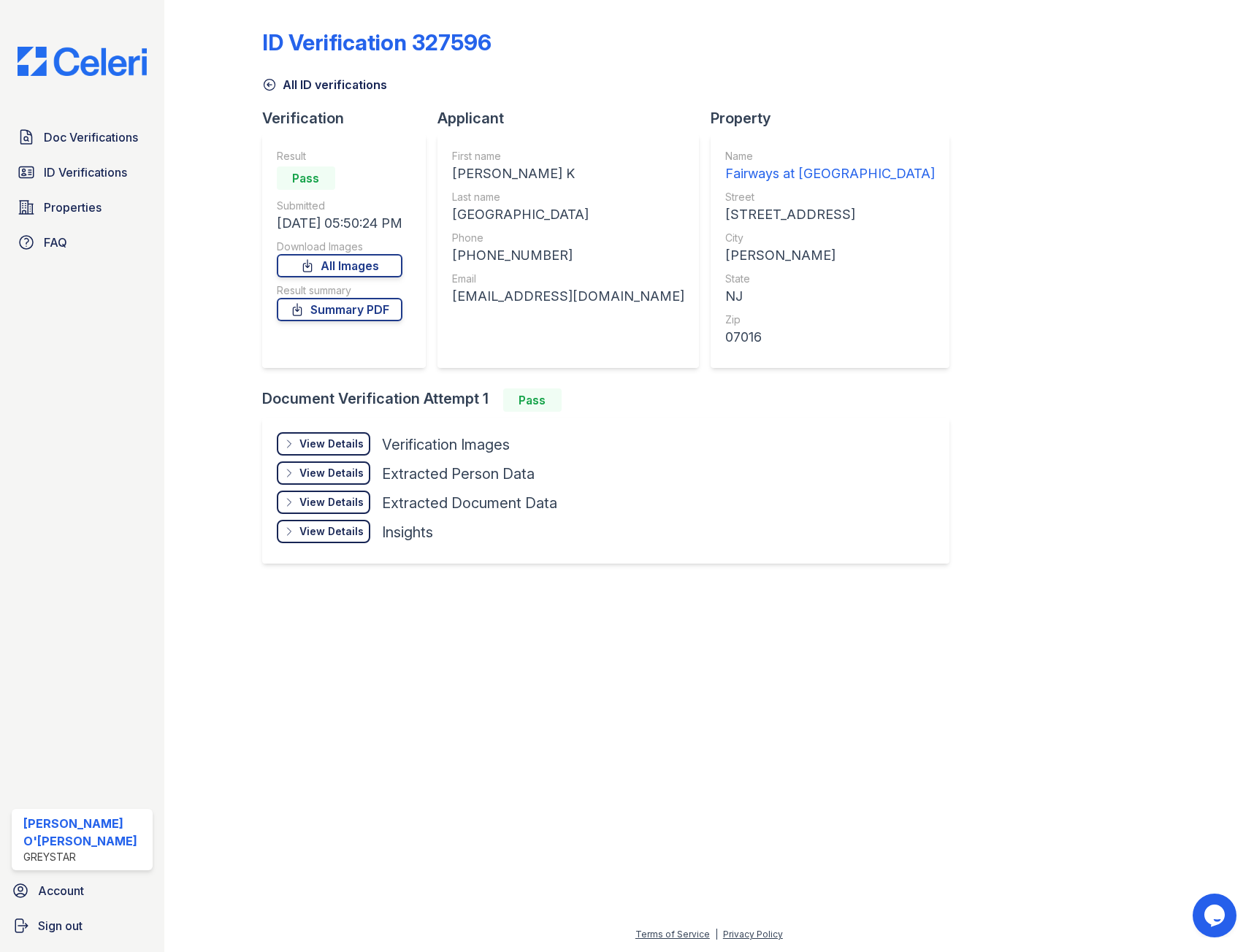
click at [265, 79] on icon at bounding box center [269, 84] width 14 height 14
